Goal: Information Seeking & Learning: Learn about a topic

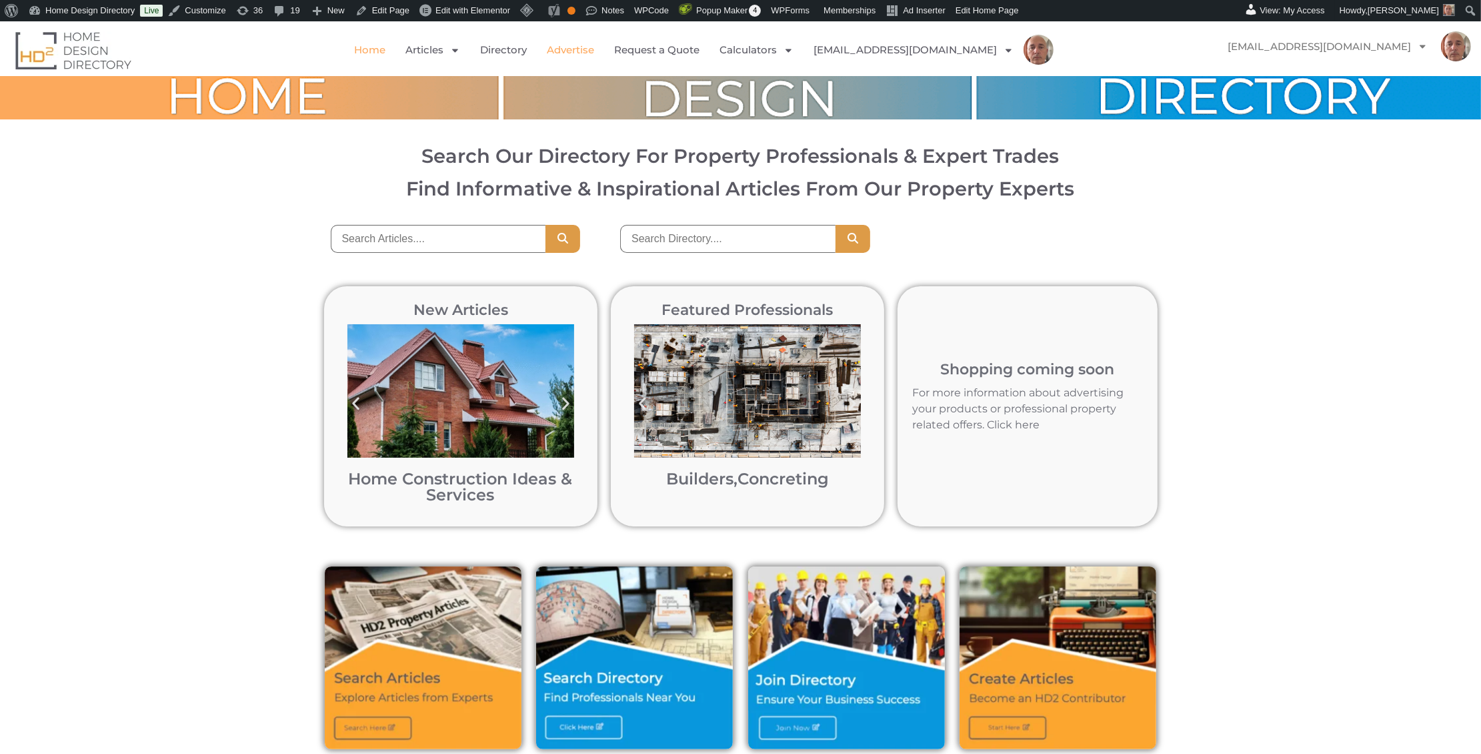
click at [594, 46] on link "Advertise" at bounding box center [570, 50] width 47 height 31
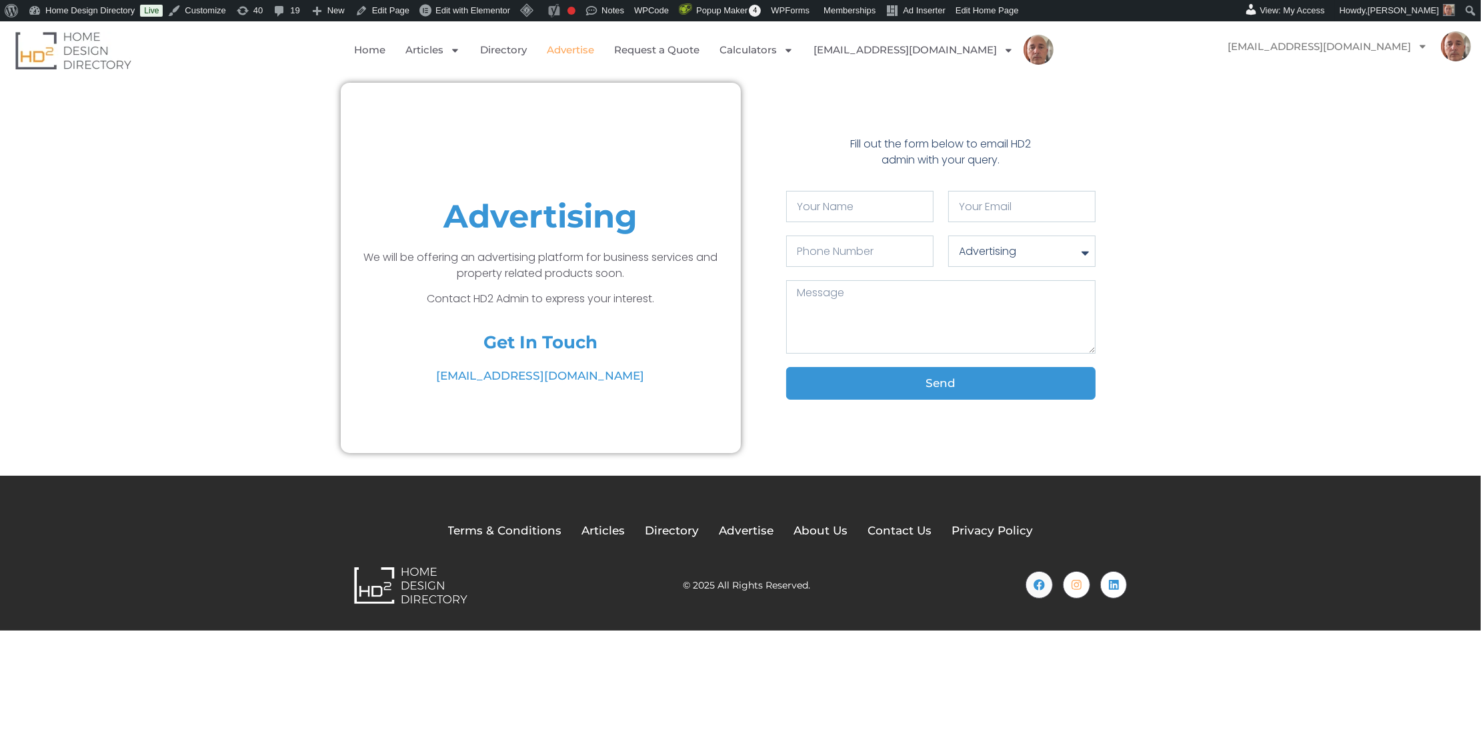
click at [313, 219] on div "Advertising We will be offering an advertising platform for business services a…" at bounding box center [740, 268] width 1481 height 384
click at [563, 163] on div "Advertising We will be offering an advertising platform for business services a…" at bounding box center [540, 268] width 387 height 370
click at [527, 50] on link "Directory" at bounding box center [503, 50] width 47 height 31
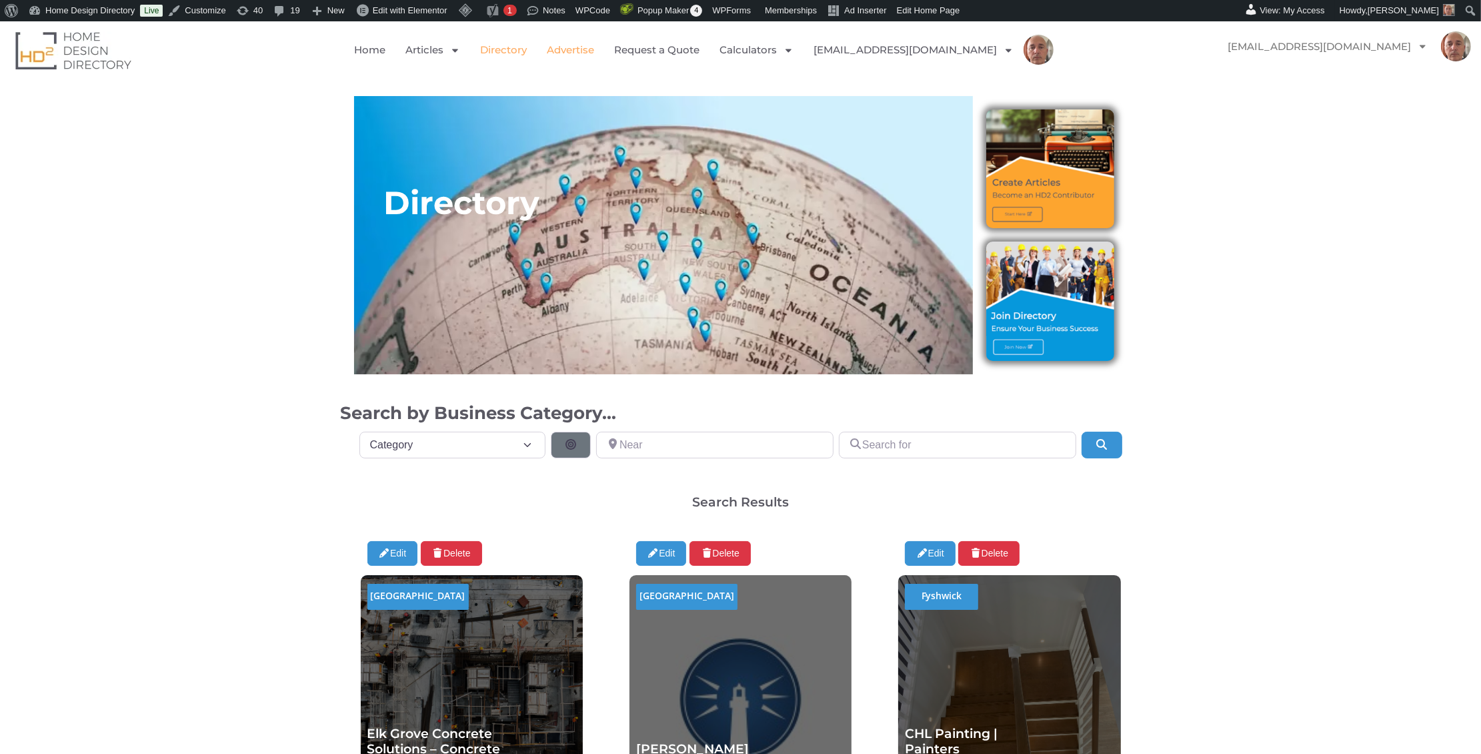
click at [594, 47] on link "Advertise" at bounding box center [570, 50] width 47 height 31
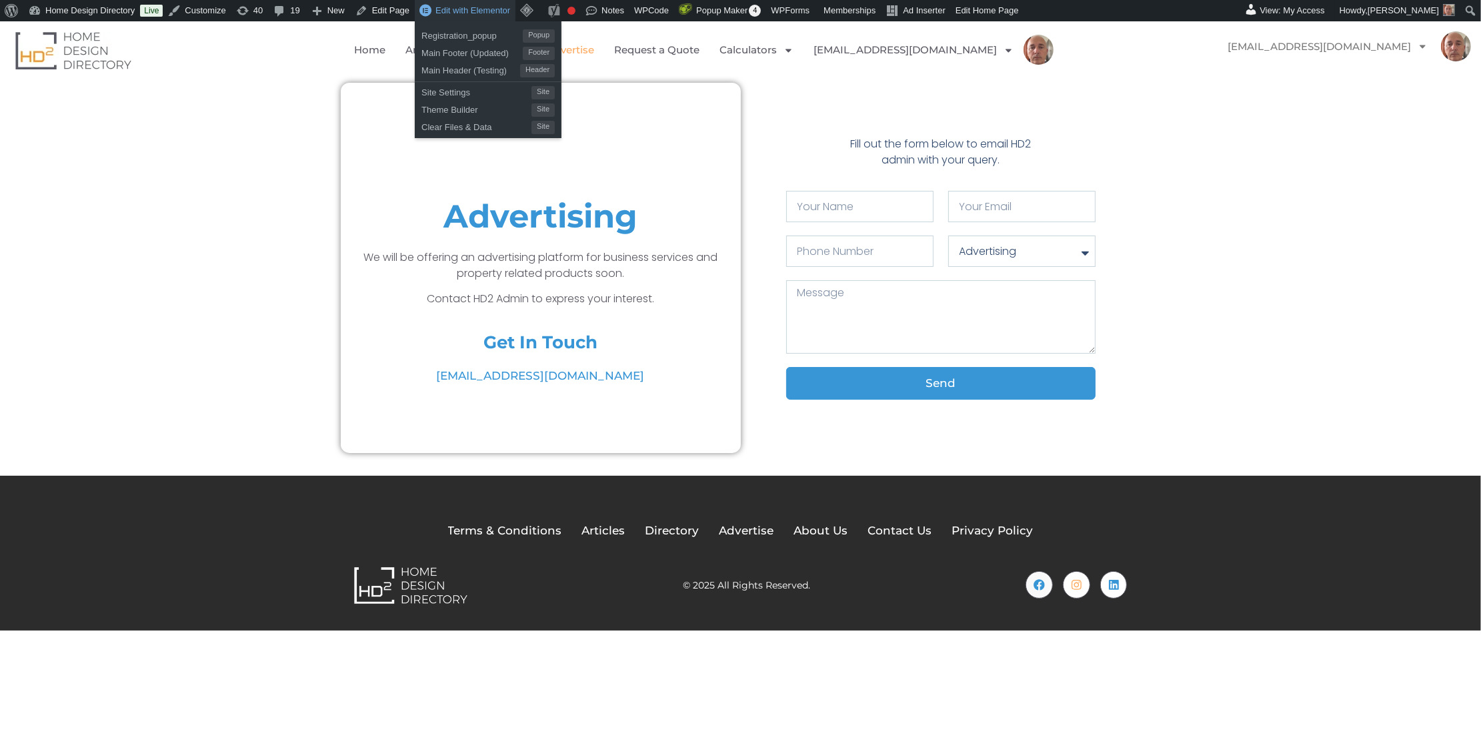
click at [492, 9] on span "Edit with Elementor" at bounding box center [473, 10] width 75 height 10
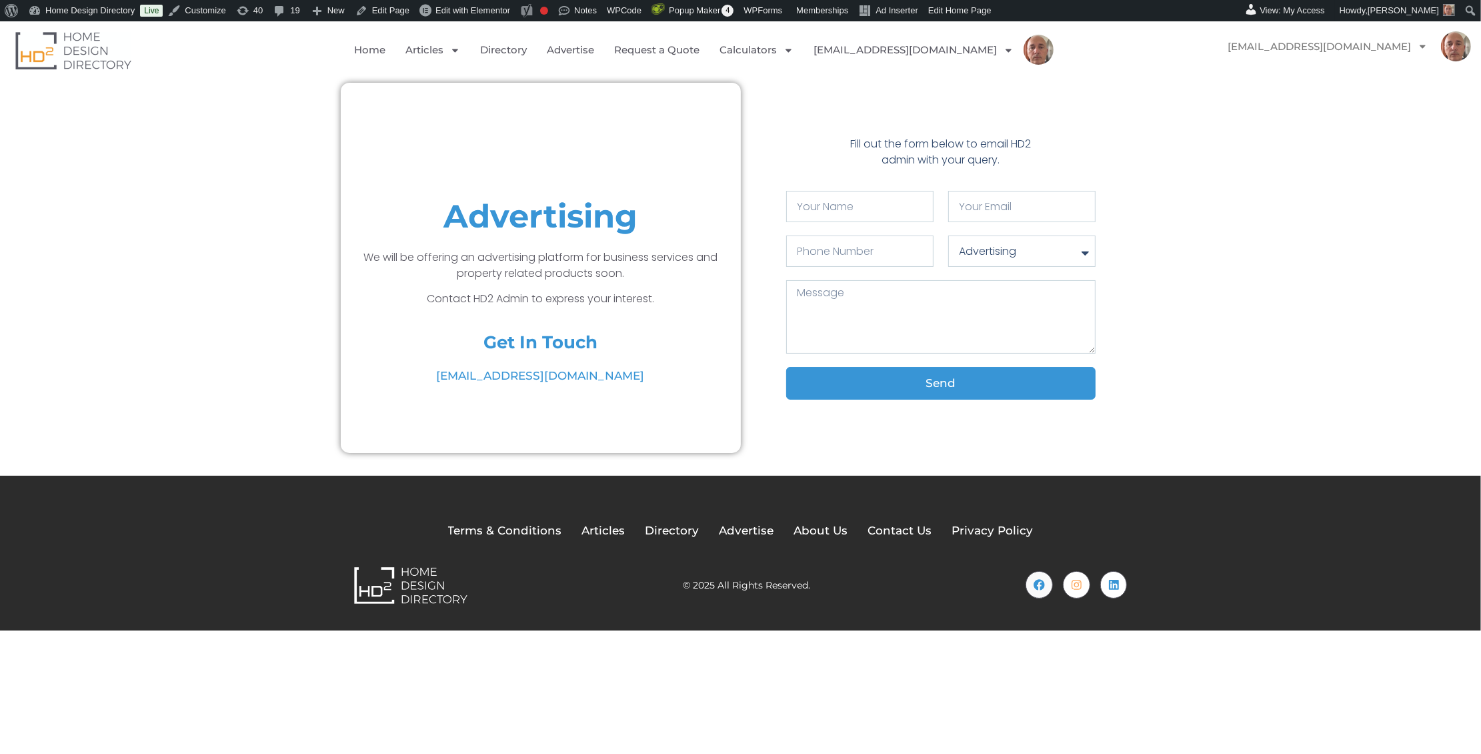
click at [640, 165] on div "Advertising We will be offering an advertising platform for business services a…" at bounding box center [540, 268] width 387 height 370
